Goal: Information Seeking & Learning: Learn about a topic

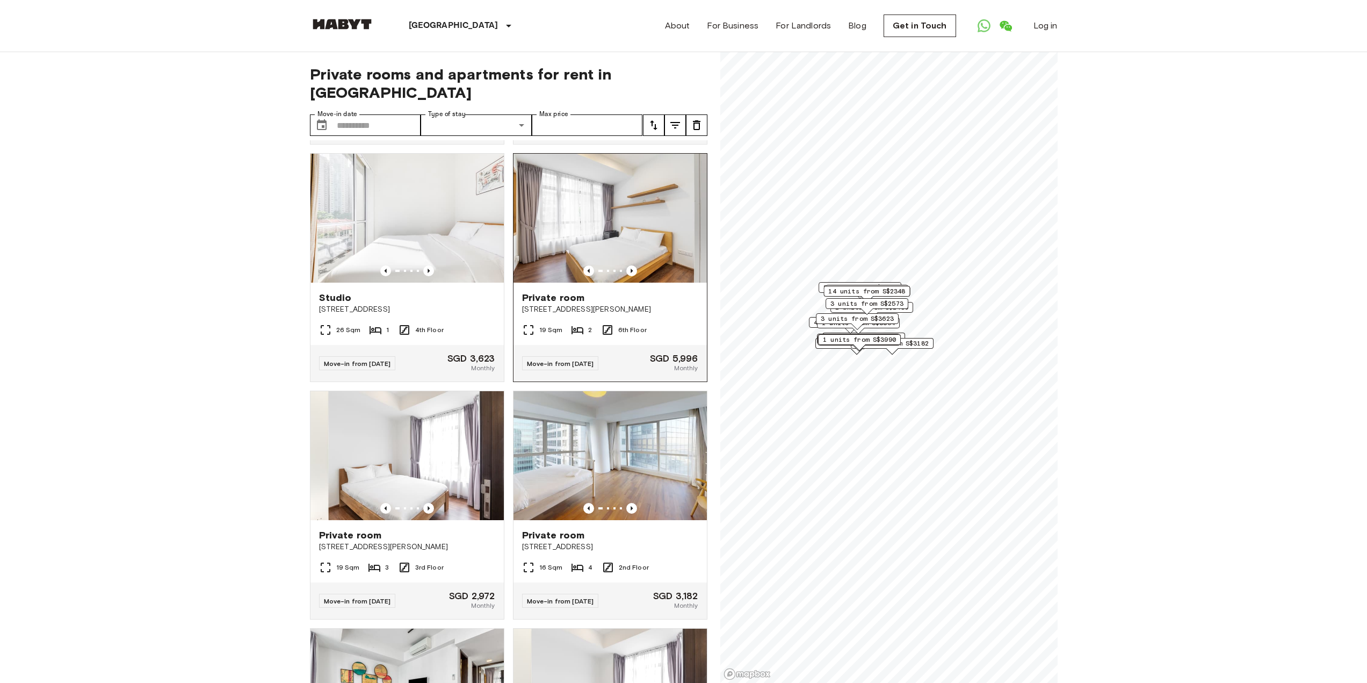
scroll to position [5259, 0]
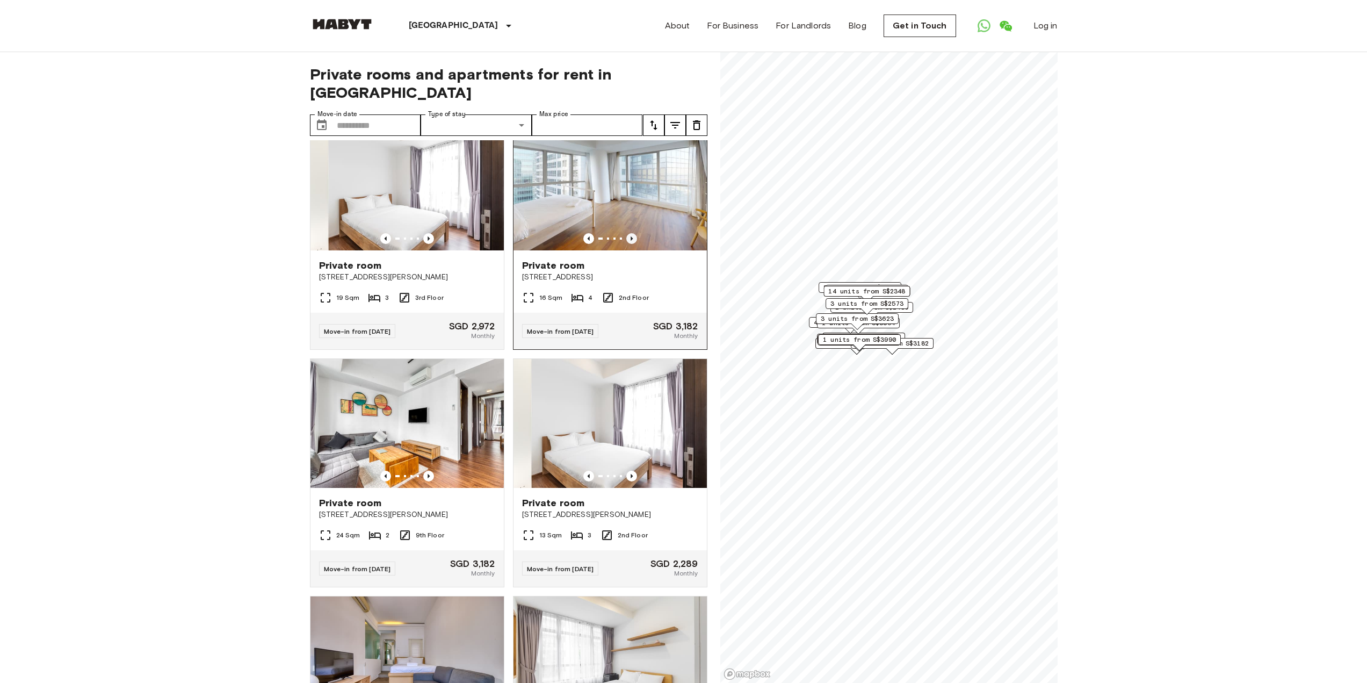
click at [628, 244] on icon "Previous image" at bounding box center [631, 238] width 11 height 11
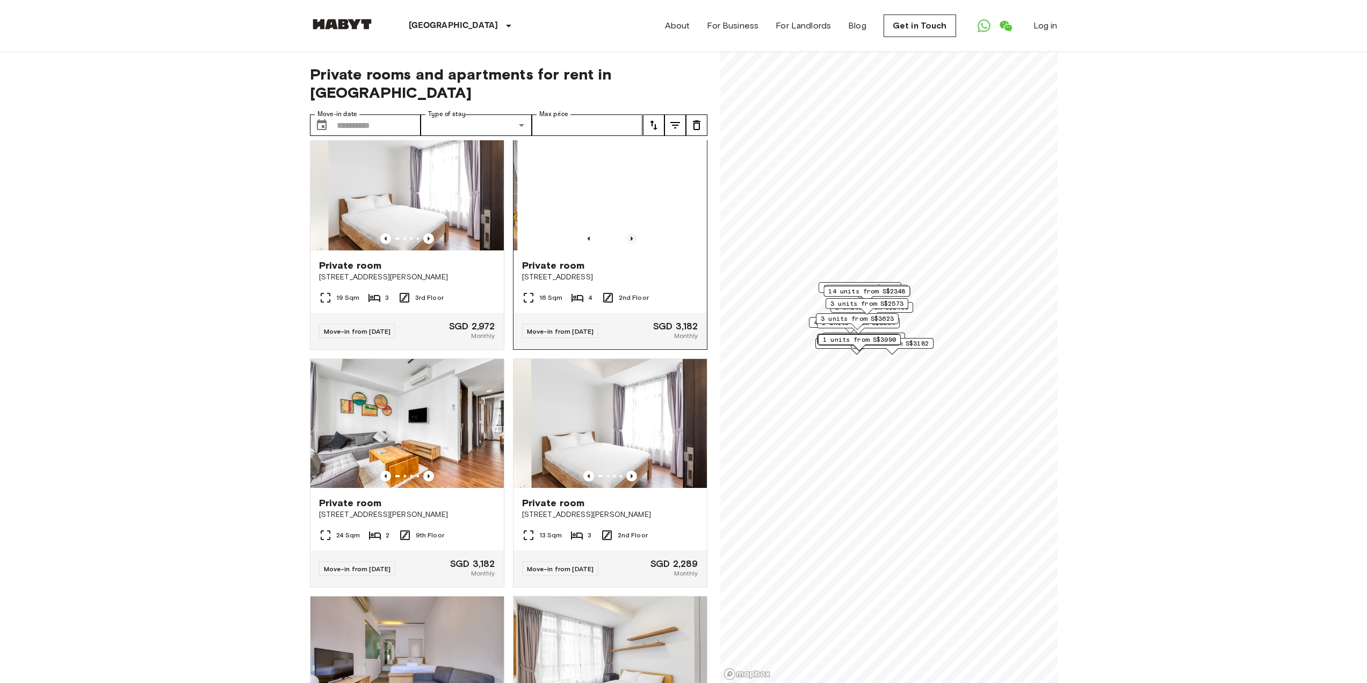
click at [628, 244] on icon "Previous image" at bounding box center [631, 238] width 11 height 11
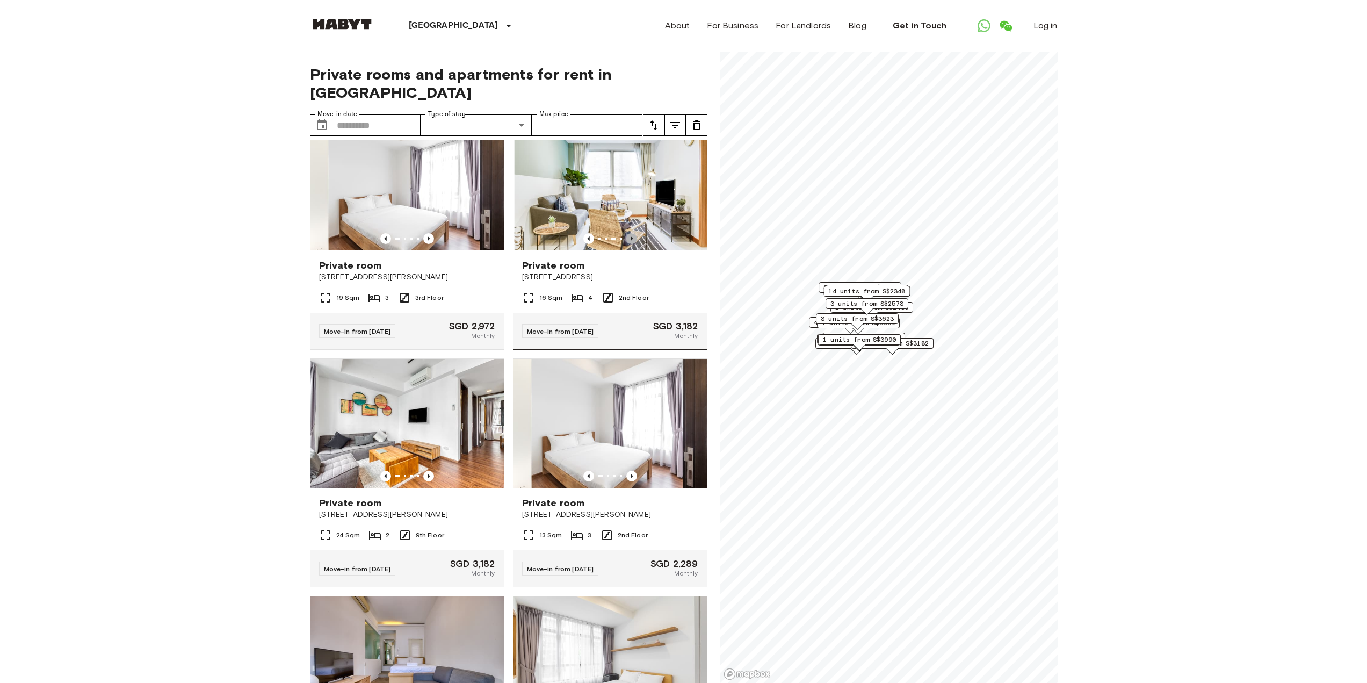
click at [628, 244] on icon "Previous image" at bounding box center [631, 238] width 11 height 11
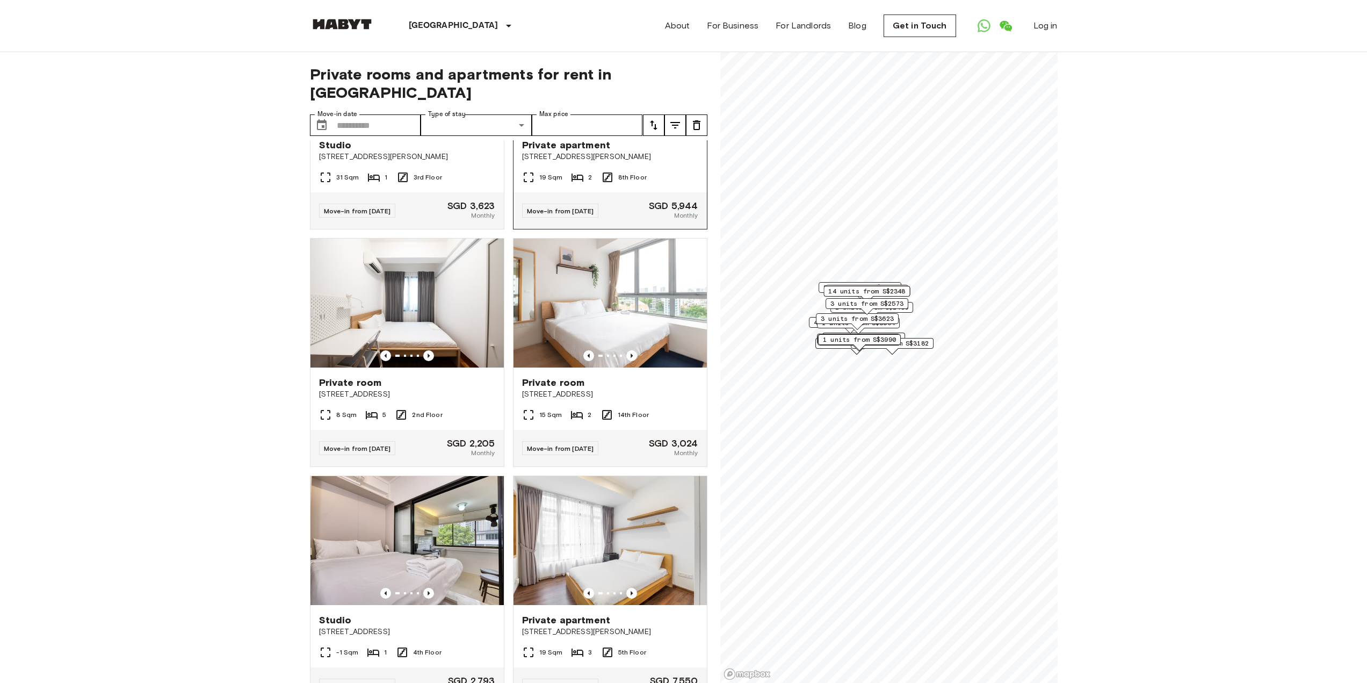
scroll to position [7515, 0]
click at [626, 125] on icon "Previous image" at bounding box center [631, 119] width 11 height 11
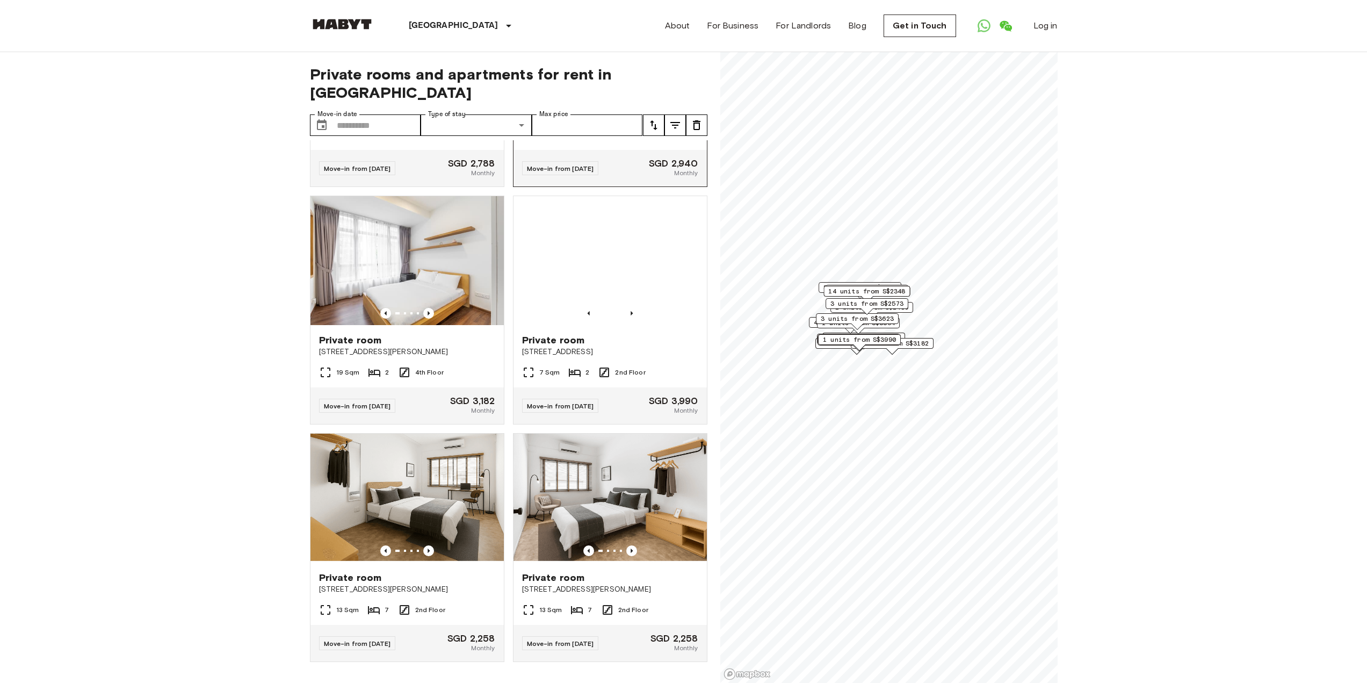
scroll to position [8912, 0]
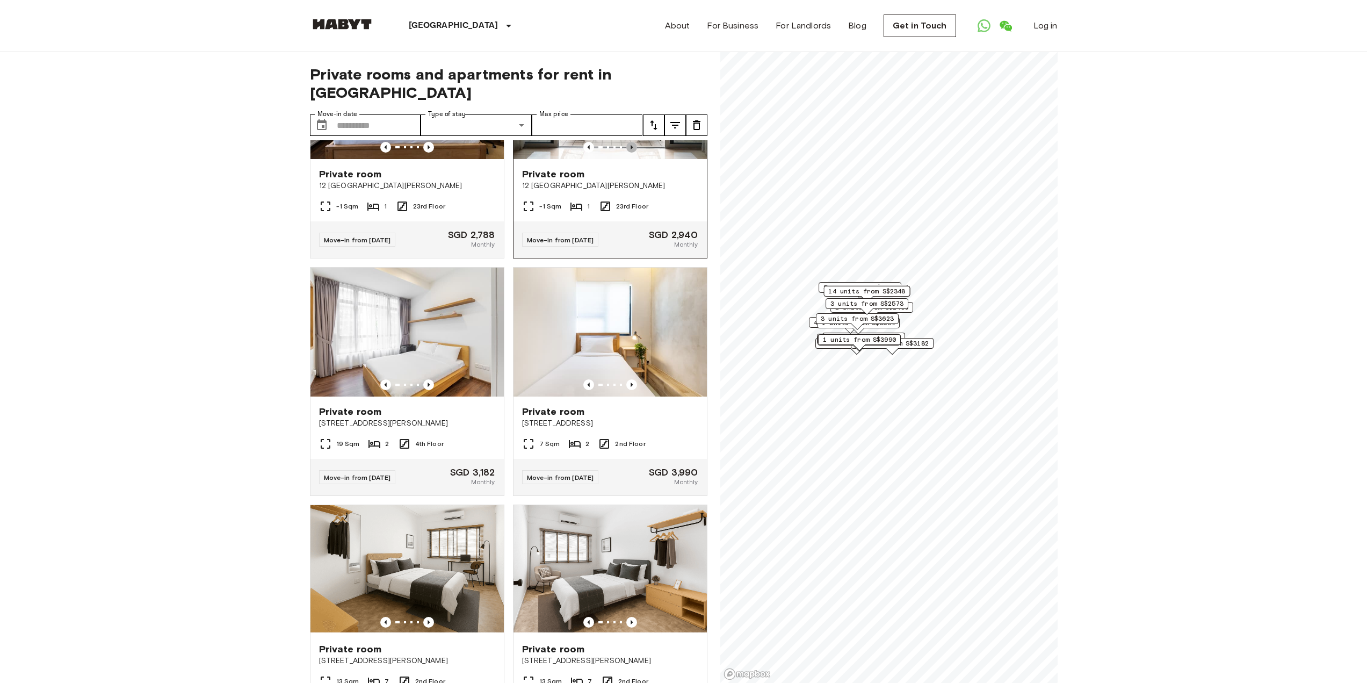
click at [626, 153] on icon "Previous image" at bounding box center [631, 147] width 11 height 11
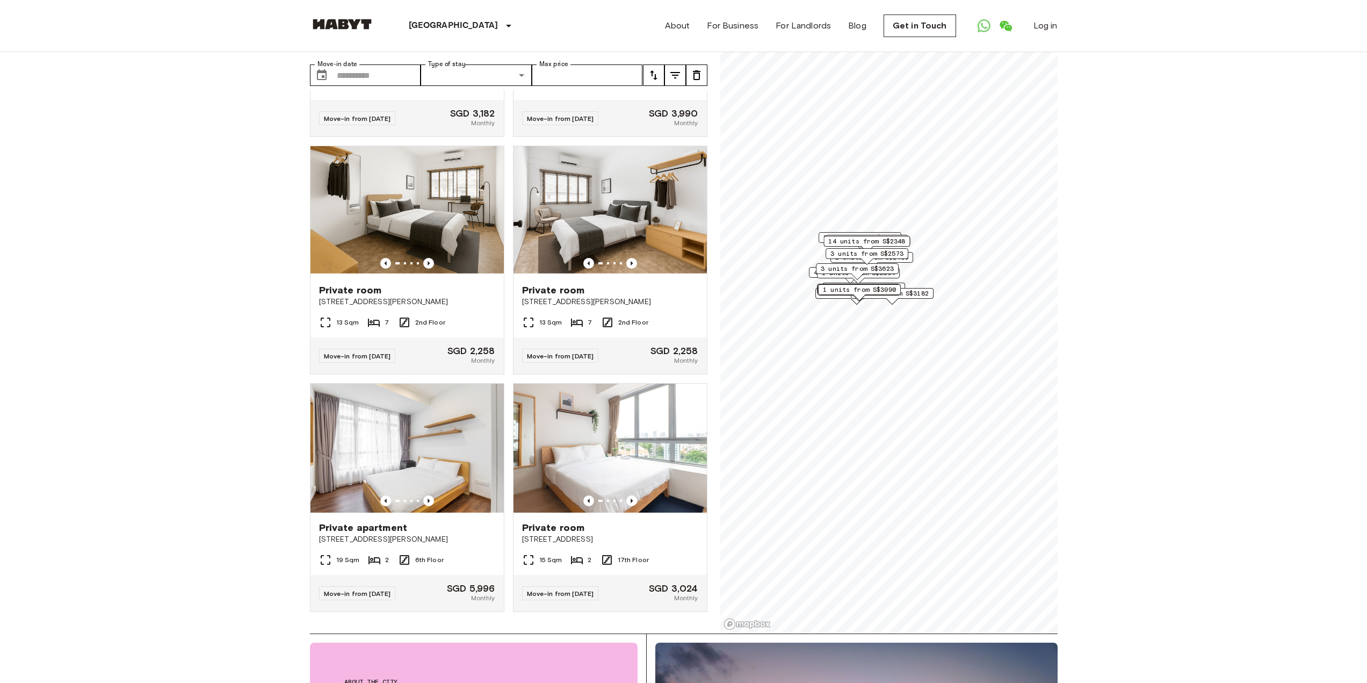
scroll to position [0, 0]
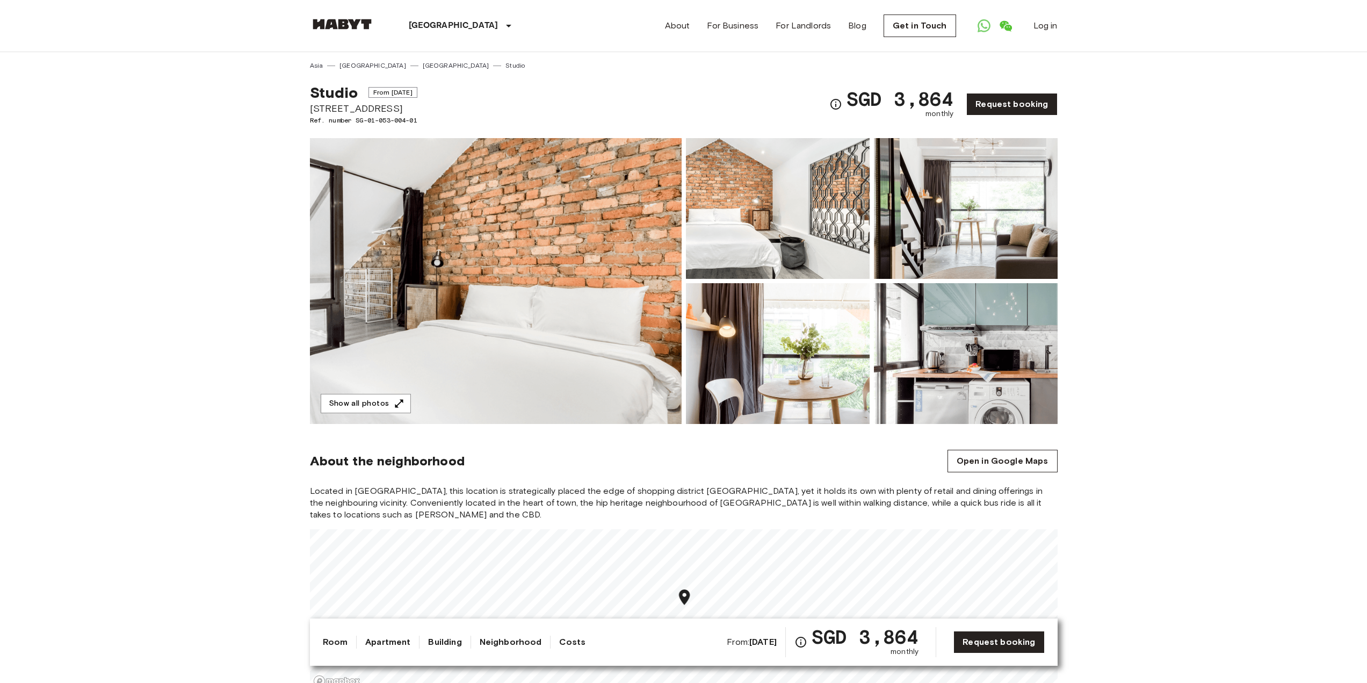
click at [455, 375] on img at bounding box center [496, 281] width 372 height 286
drag, startPoint x: 517, startPoint y: 478, endPoint x: 519, endPoint y: 484, distance: 6.8
click at [519, 483] on section "About the neighborhood Open in Google Maps Located in [GEOGRAPHIC_DATA], this l…" at bounding box center [684, 564] width 748 height 280
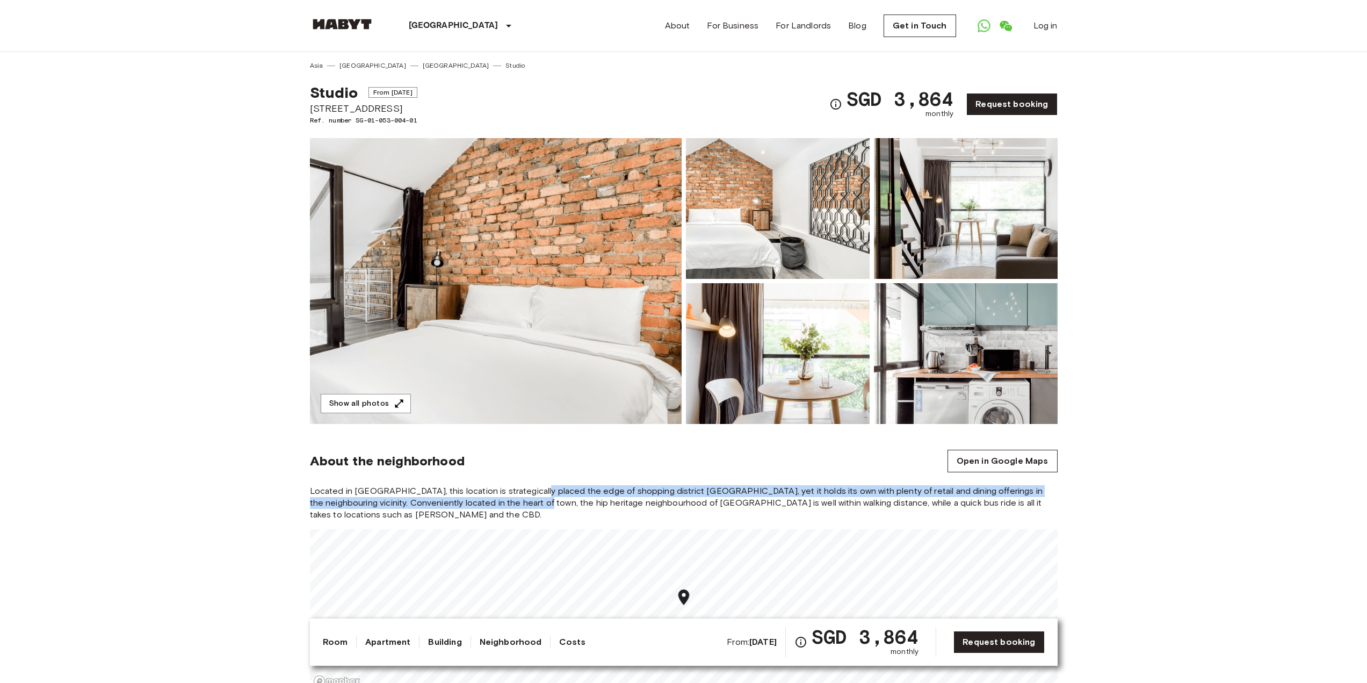
drag, startPoint x: 522, startPoint y: 493, endPoint x: 522, endPoint y: 502, distance: 9.7
click at [522, 502] on span "Located in [GEOGRAPHIC_DATA], this location is strategically placed the edge of…" at bounding box center [684, 502] width 748 height 35
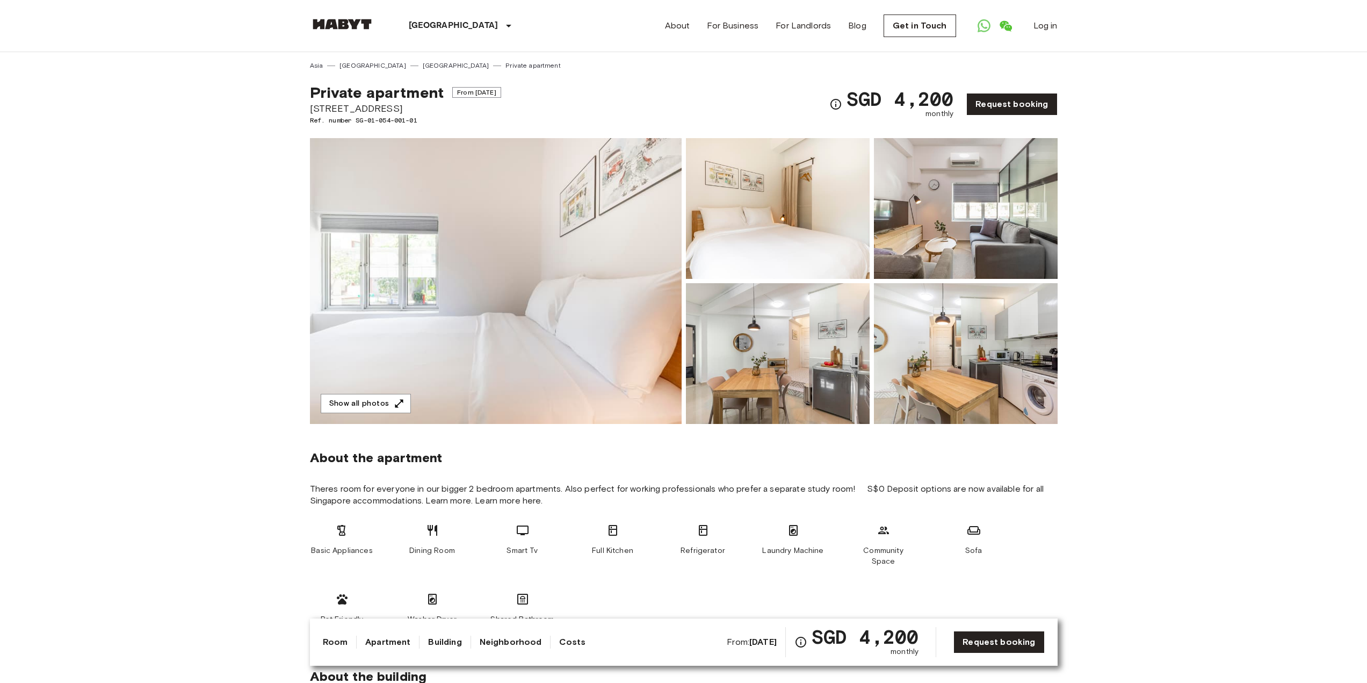
click at [528, 293] on img at bounding box center [496, 281] width 372 height 286
